Goal: Download file/media

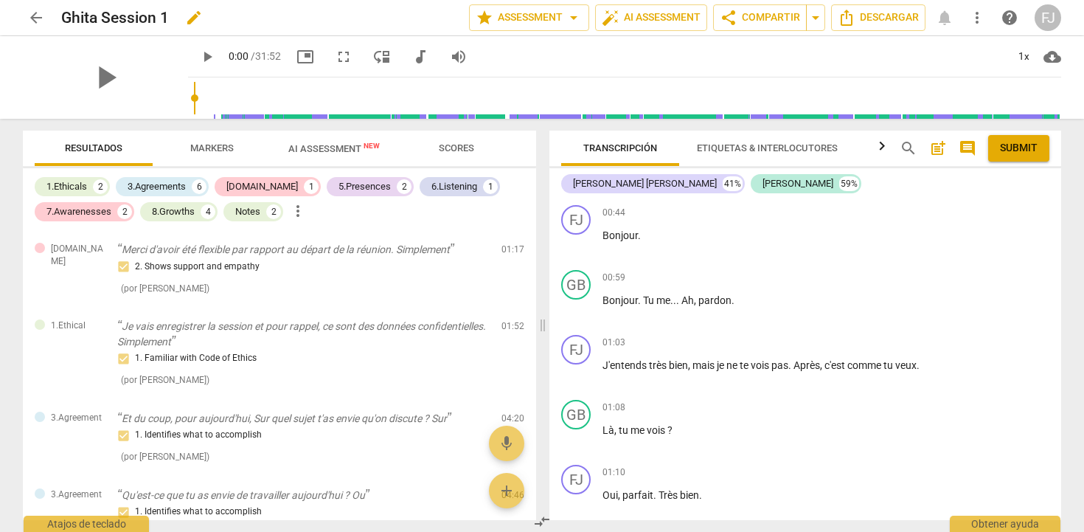
scroll to position [5520, 0]
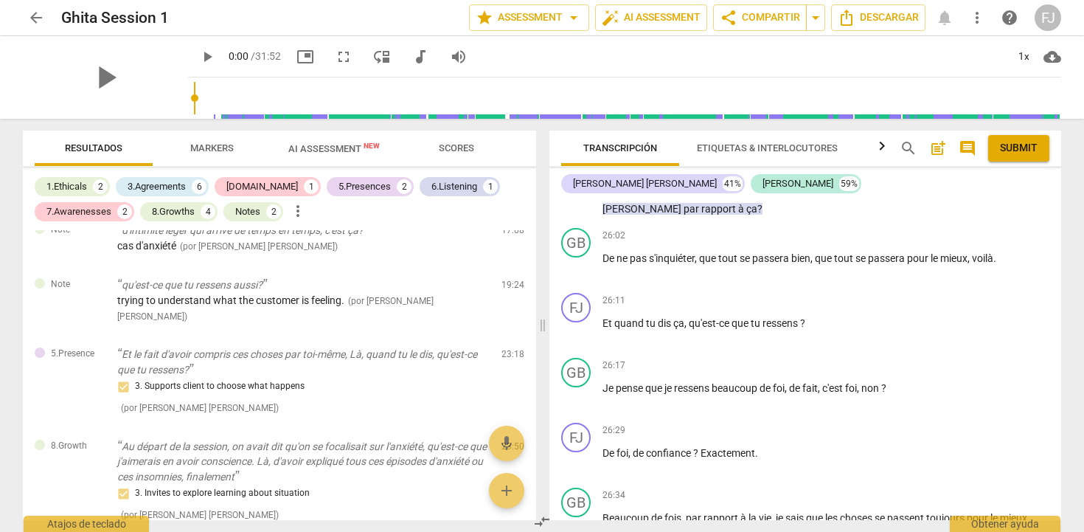
click at [35, 16] on span "arrow_back" at bounding box center [36, 18] width 18 height 18
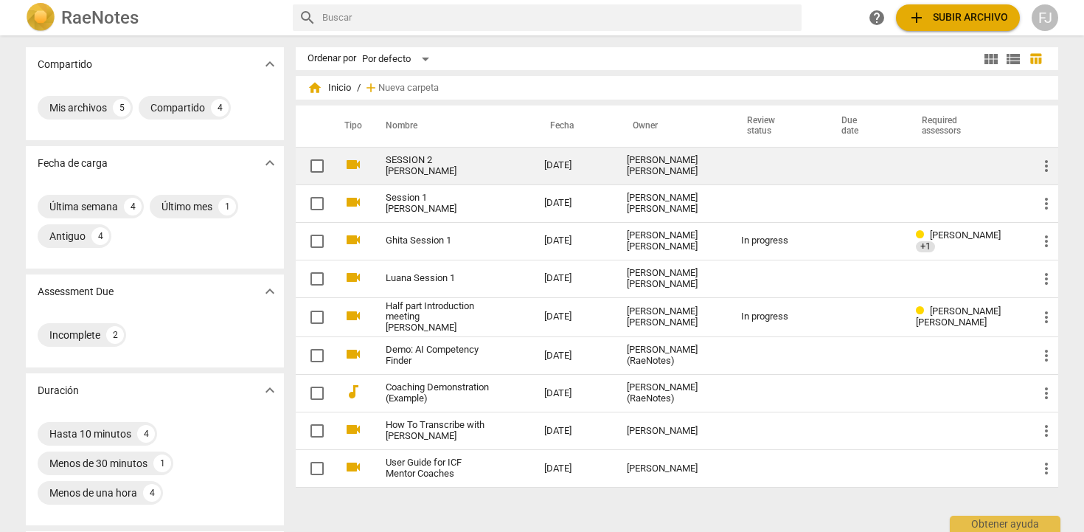
click at [409, 175] on link "SESSION 2 [PERSON_NAME]" at bounding box center [438, 166] width 105 height 22
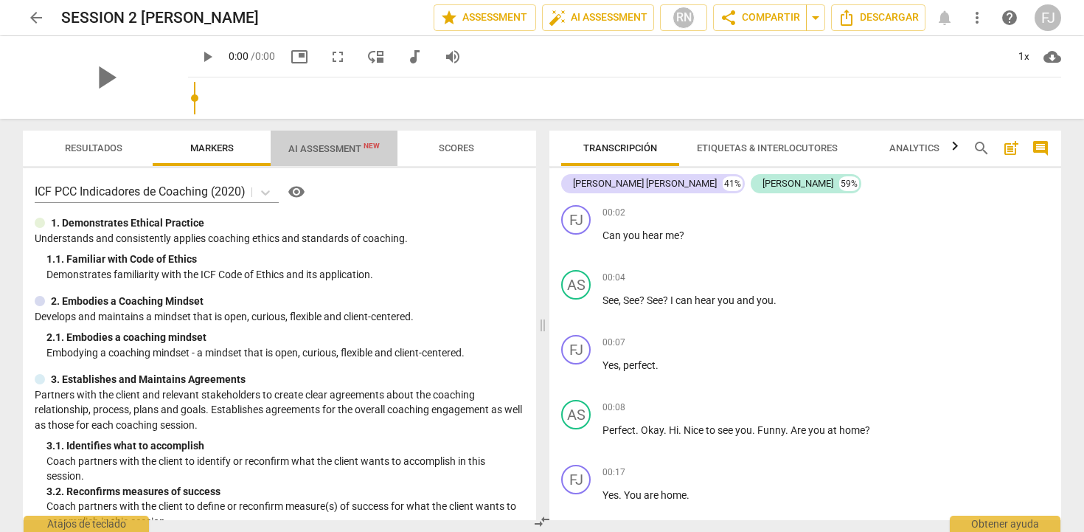
click at [327, 154] on span "AI Assessment New" at bounding box center [333, 148] width 91 height 11
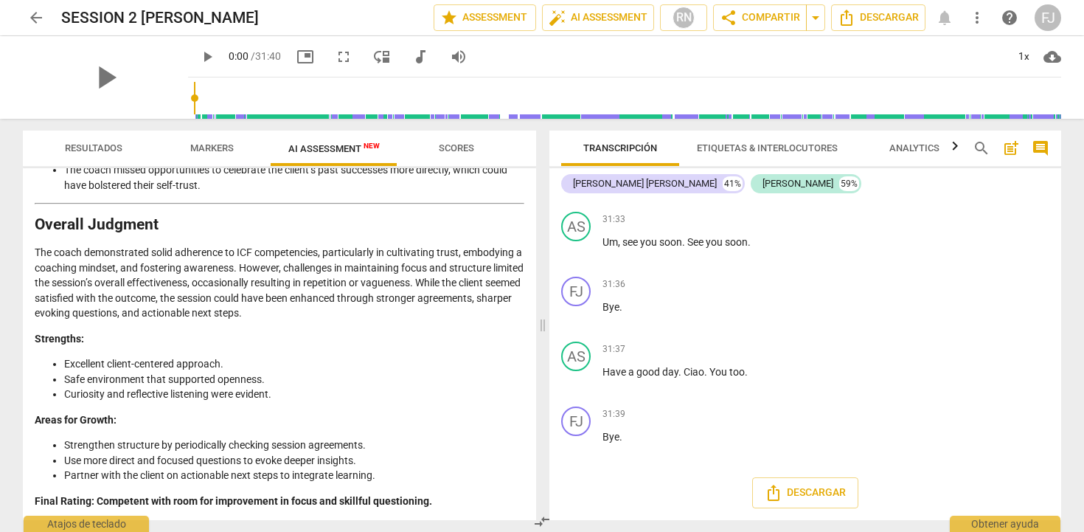
scroll to position [2818, 0]
click at [780, 21] on span "share Compartir" at bounding box center [760, 18] width 80 height 18
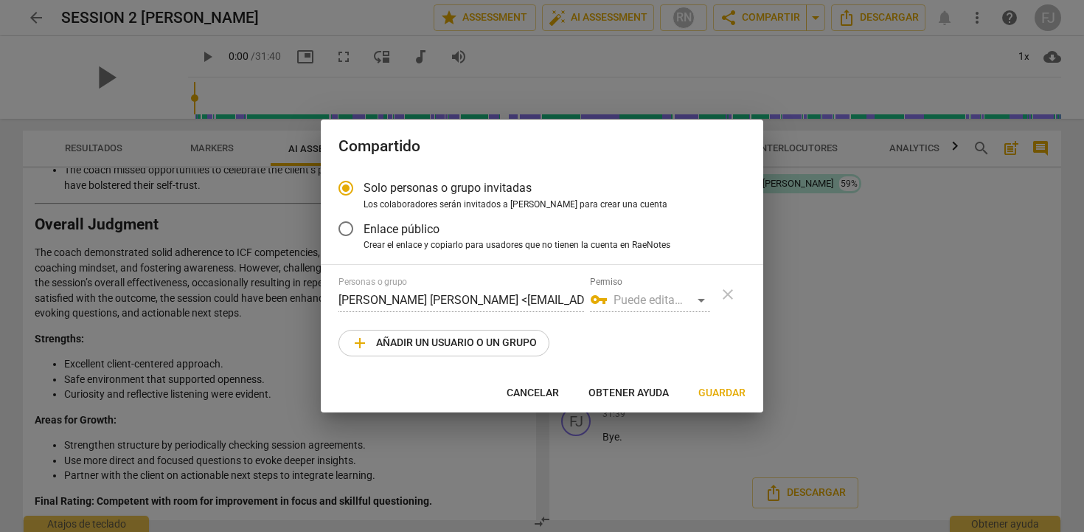
click at [463, 344] on span "add Añadir un usuario o un grupo" at bounding box center [444, 343] width 186 height 18
radio input "false"
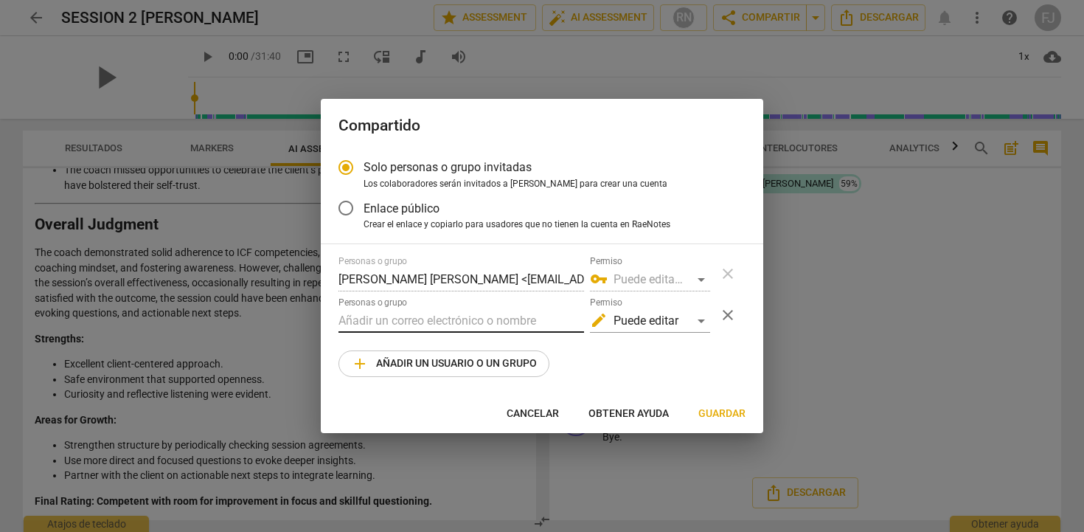
click at [467, 320] on input "text" at bounding box center [462, 321] width 246 height 24
type input "B"
click at [507, 410] on span "Cancelar" at bounding box center [533, 413] width 52 height 15
radio input "false"
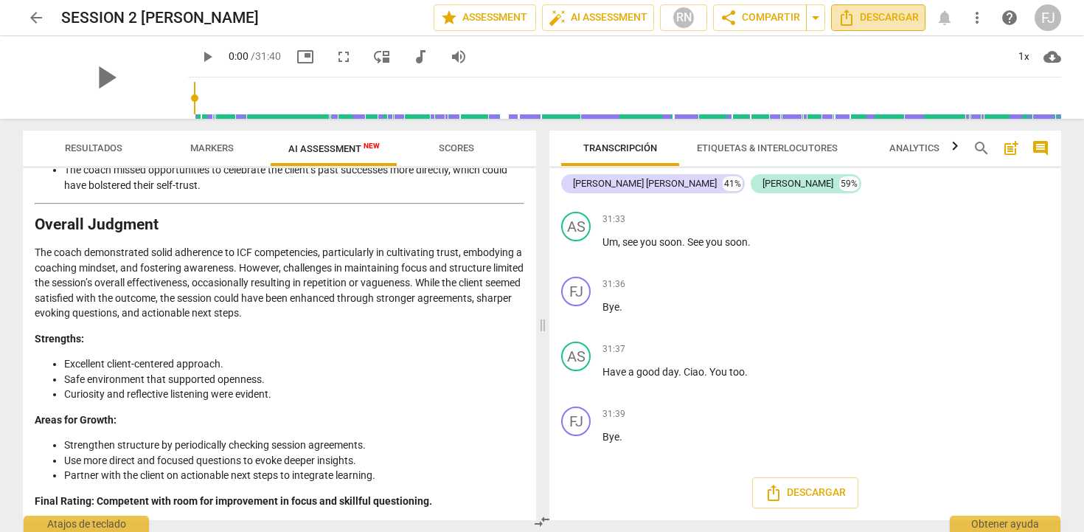
click at [855, 20] on span "Descargar" at bounding box center [878, 18] width 81 height 18
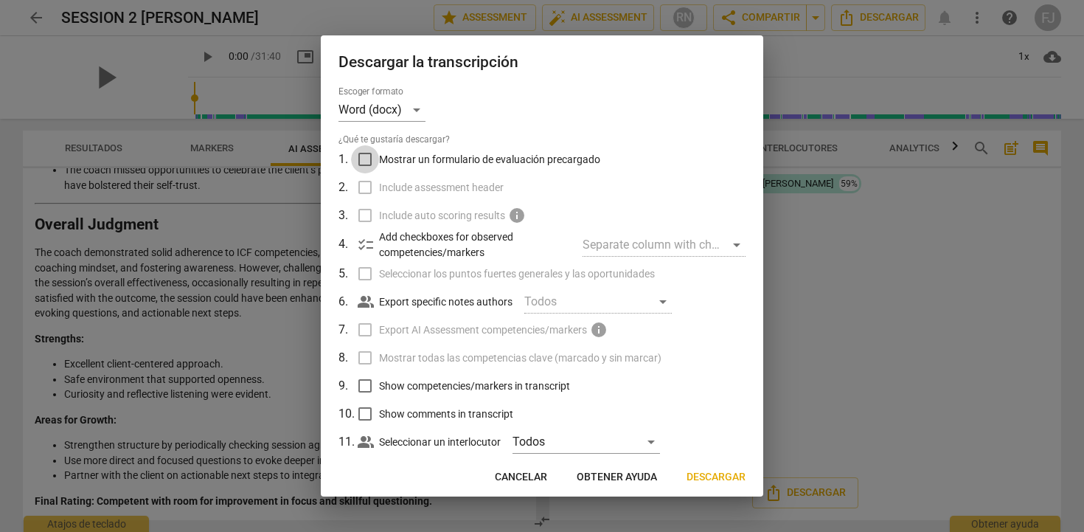
click at [367, 159] on input "Mostrar un formulario de evaluación precargado" at bounding box center [365, 159] width 28 height 28
checkbox input "true"
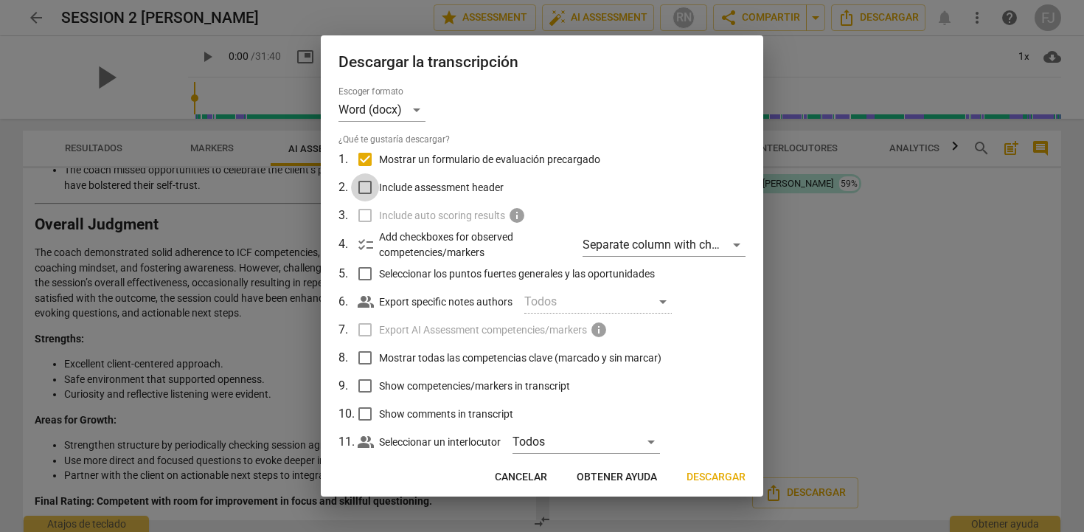
click at [363, 184] on input "Include assessment header" at bounding box center [365, 187] width 28 height 28
checkbox input "true"
click at [363, 218] on label "Include auto scoring results info" at bounding box center [540, 215] width 386 height 28
click at [366, 271] on input "Seleccionar los puntos fuertes generales y las oportunidades" at bounding box center [365, 274] width 28 height 28
checkbox input "true"
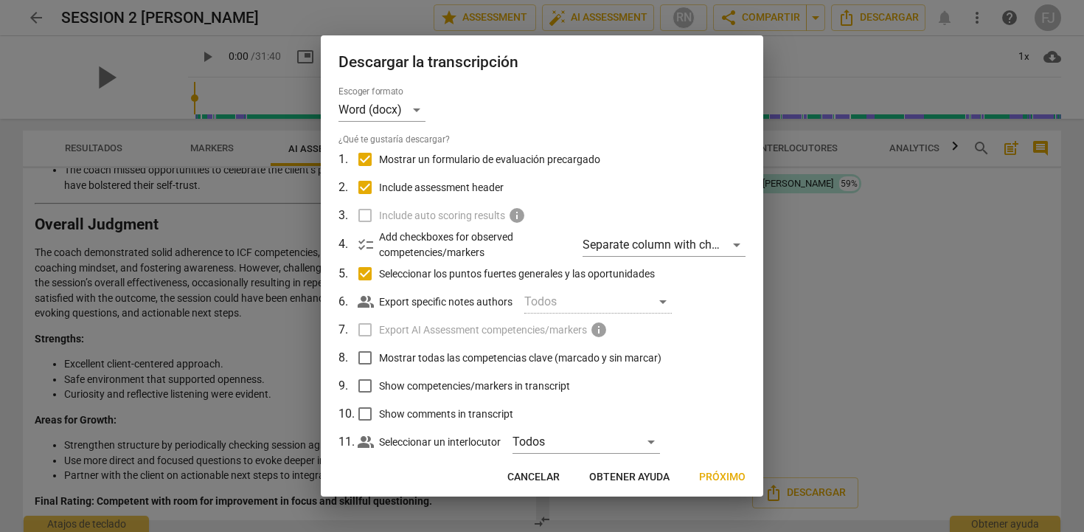
click at [364, 334] on label "Export AI Assessment competencies/markers info" at bounding box center [540, 330] width 386 height 28
click at [414, 106] on div "Word (docx)" at bounding box center [382, 110] width 87 height 24
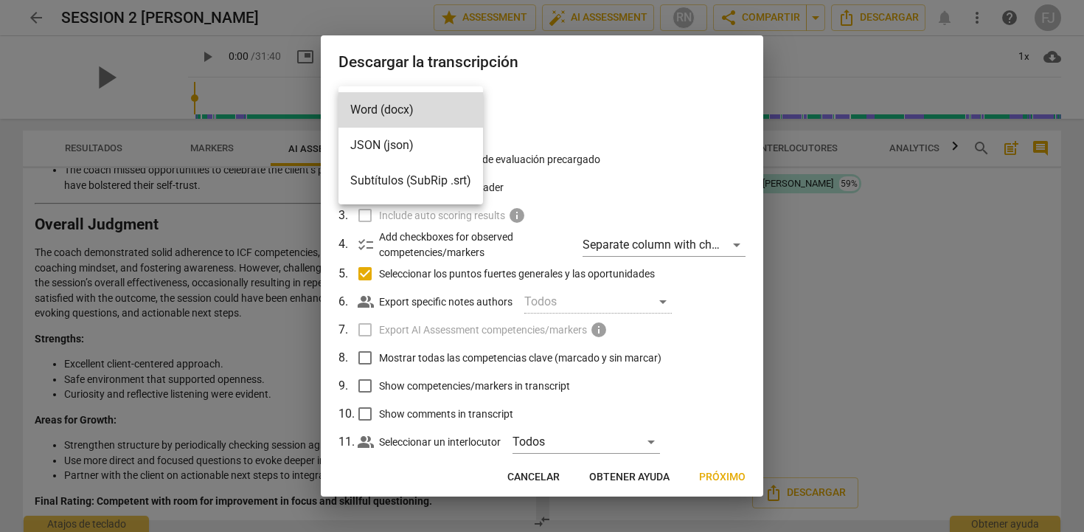
click at [871, 243] on div at bounding box center [542, 266] width 1084 height 532
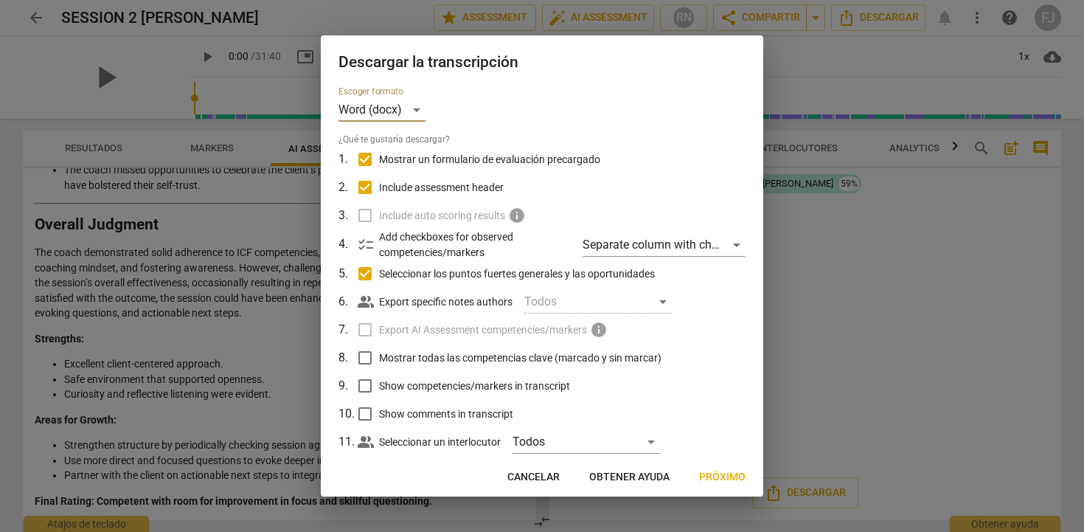
click at [349, 359] on label "Mostrar todas las competencias clave (marcado y sin marcar)" at bounding box center [540, 358] width 386 height 28
click at [351, 359] on input "Mostrar todas las competencias clave (marcado y sin marcar)" at bounding box center [365, 358] width 28 height 28
checkbox input "true"
click at [357, 394] on input "Show competencies/markers in transcript" at bounding box center [365, 386] width 28 height 28
checkbox input "true"
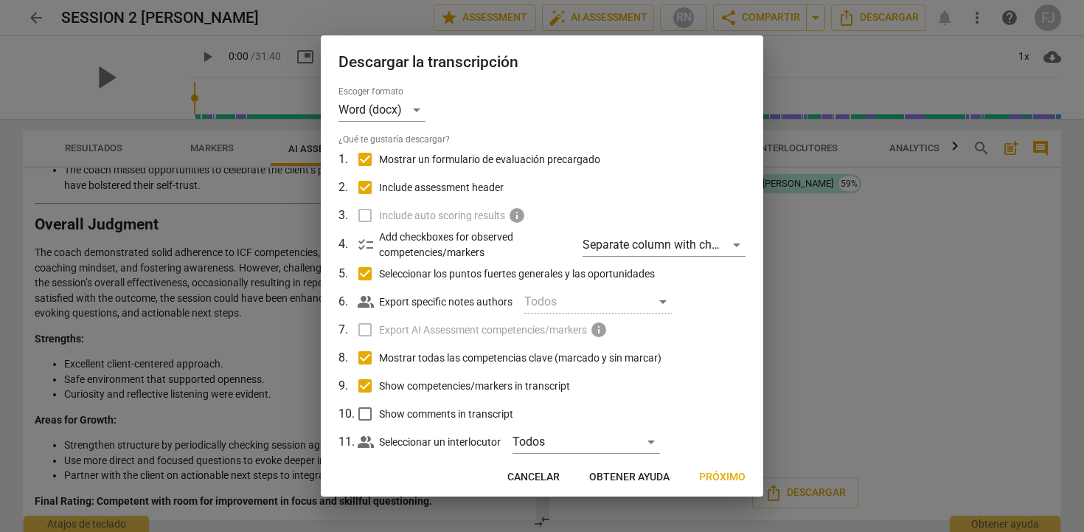
click at [364, 414] on input "Show comments in transcript" at bounding box center [365, 414] width 28 height 28
checkbox input "true"
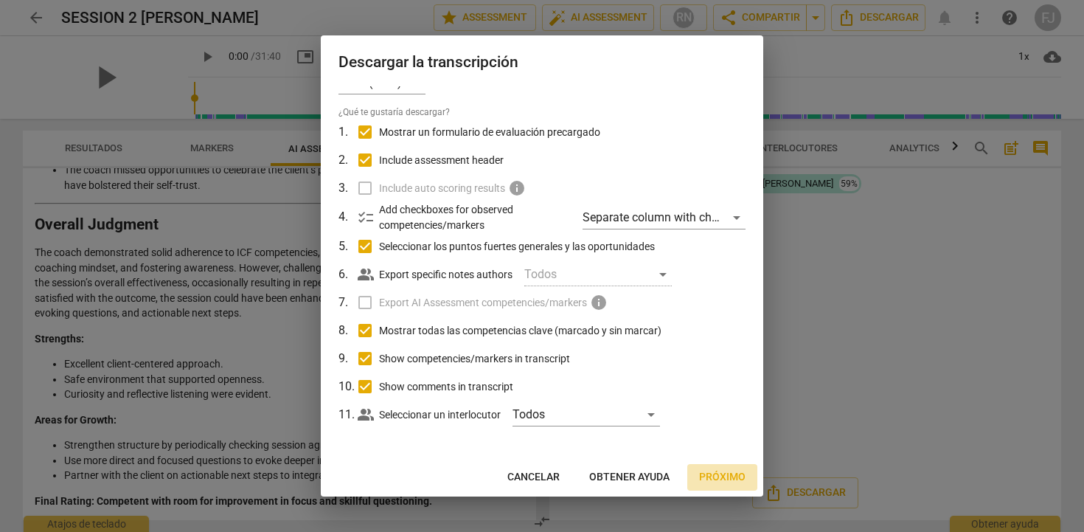
click at [713, 479] on span "Próximo" at bounding box center [722, 477] width 46 height 15
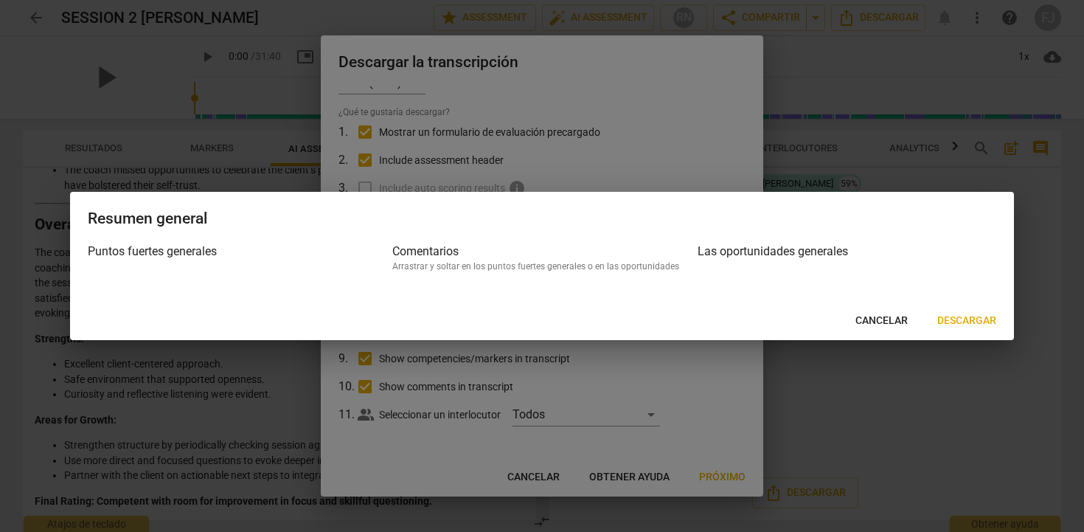
click at [949, 324] on span "Descargar" at bounding box center [966, 320] width 59 height 15
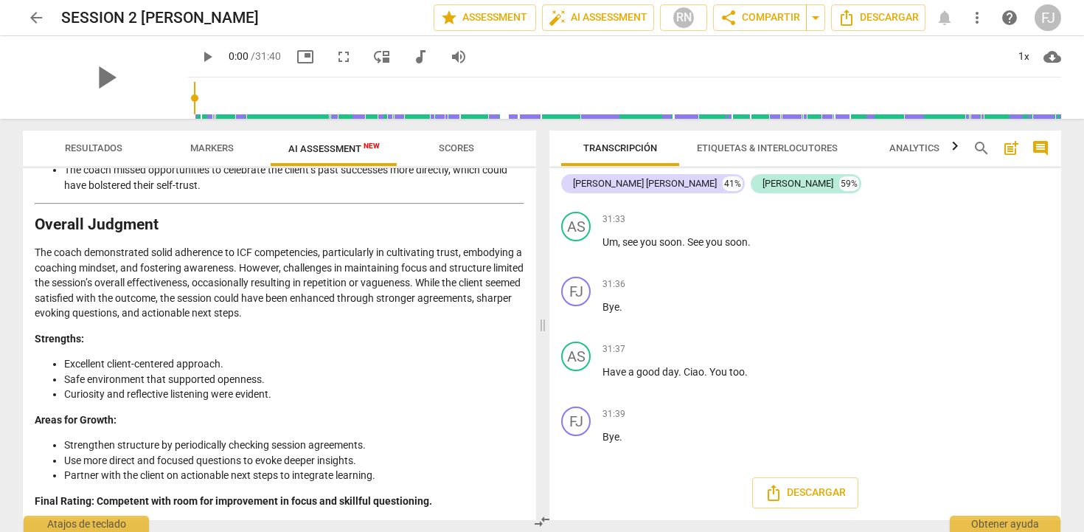
click at [953, 148] on icon "button" at bounding box center [955, 146] width 18 height 18
click at [878, 148] on span "Analytics" at bounding box center [890, 147] width 50 height 11
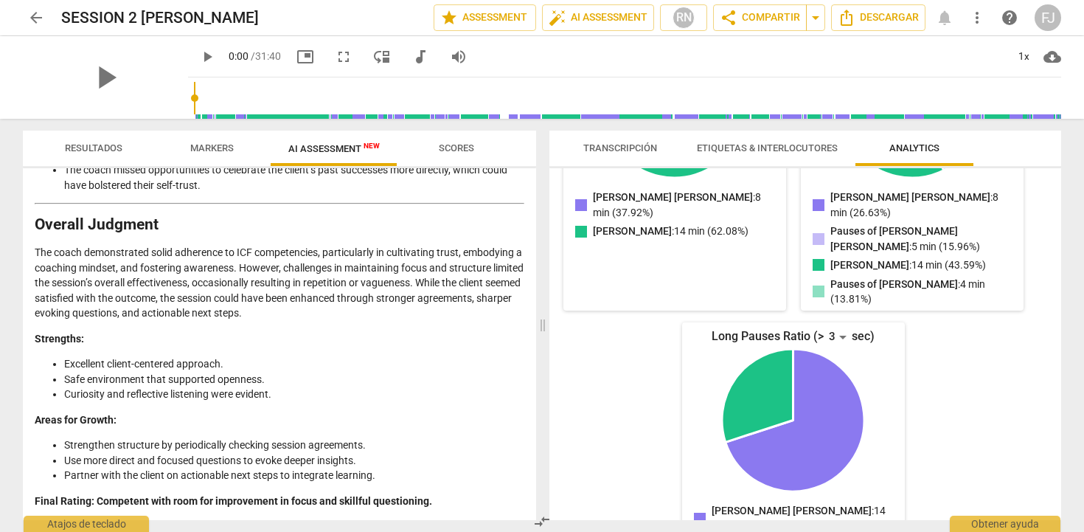
scroll to position [371, 0]
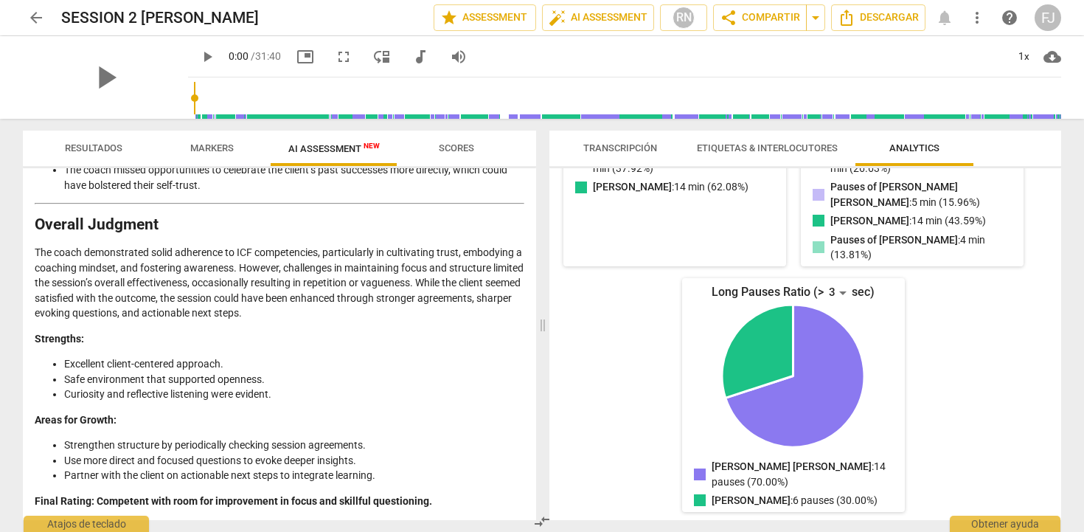
click at [1052, 58] on span "cloud_download" at bounding box center [1053, 57] width 18 height 18
click at [558, 325] on div at bounding box center [542, 266] width 1084 height 532
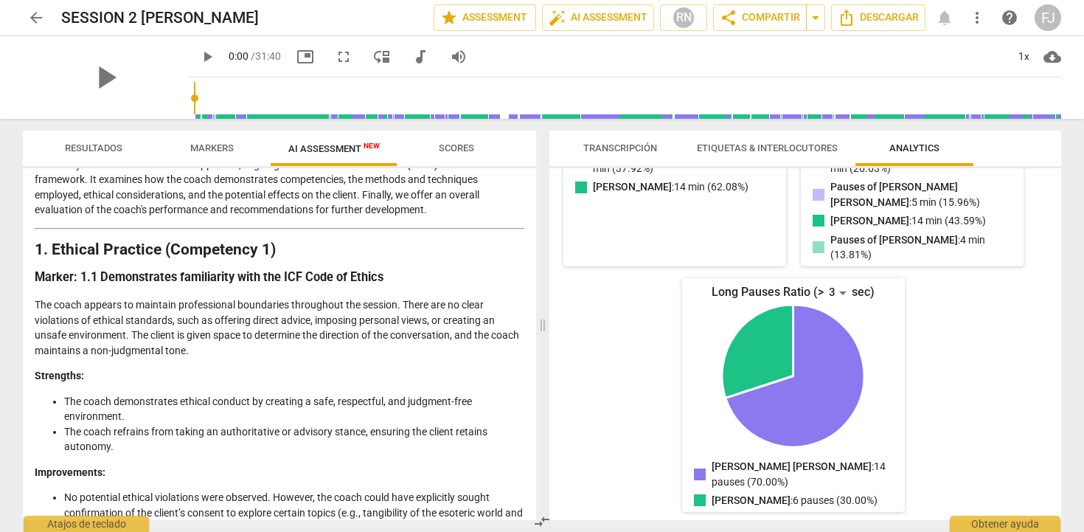
scroll to position [0, 0]
